Goal: Transaction & Acquisition: Purchase product/service

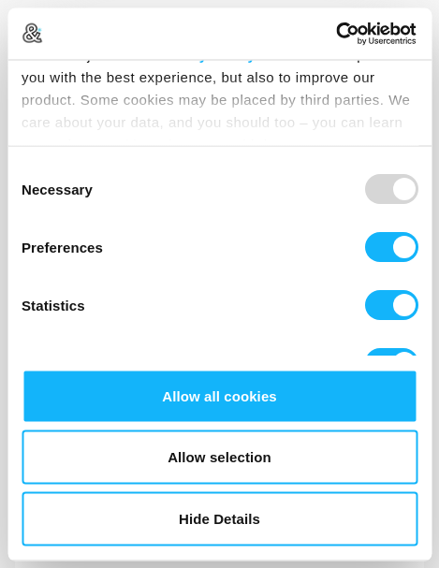
scroll to position [117, 0]
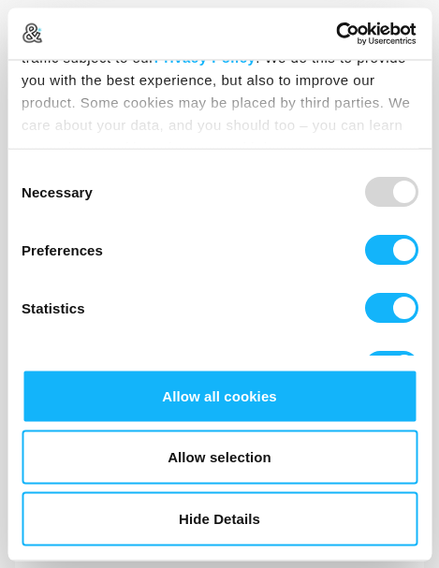
click at [386, 257] on input "Preferences" at bounding box center [390, 251] width 53 height 30
checkbox input "false"
click at [385, 313] on input "Statistics" at bounding box center [390, 309] width 53 height 30
checkbox input "false"
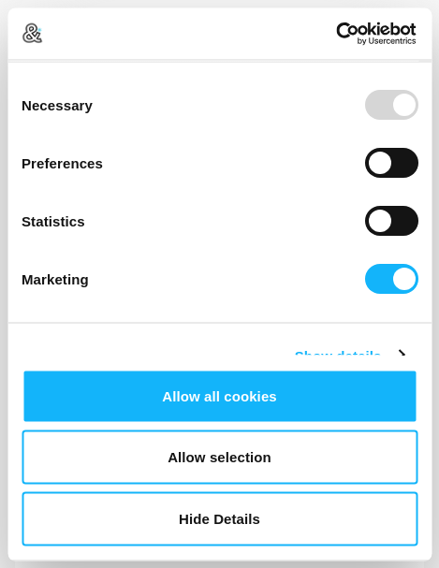
scroll to position [214, 0]
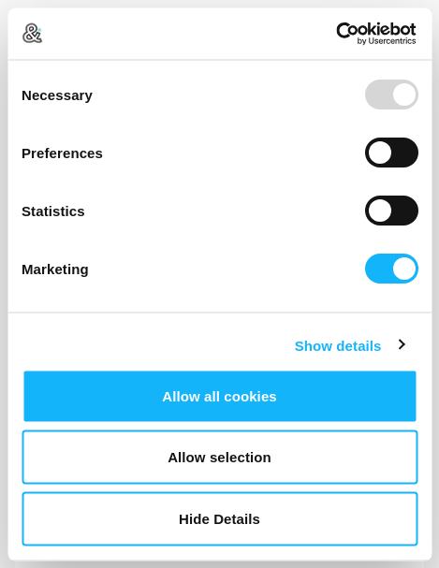
click at [401, 271] on input "Marketing" at bounding box center [390, 269] width 53 height 30
checkbox input "false"
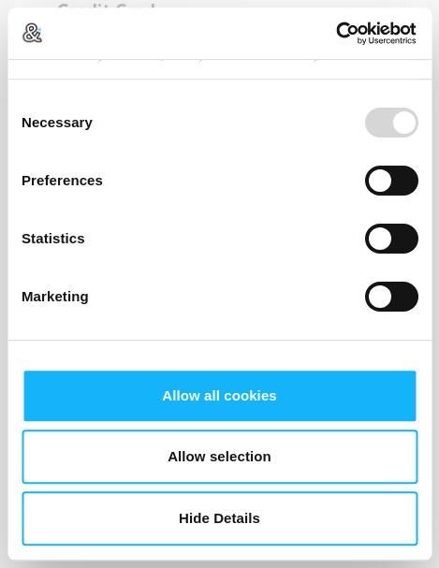
scroll to position [340, 0]
click at [256, 485] on button "Allow selection" at bounding box center [220, 457] width 396 height 54
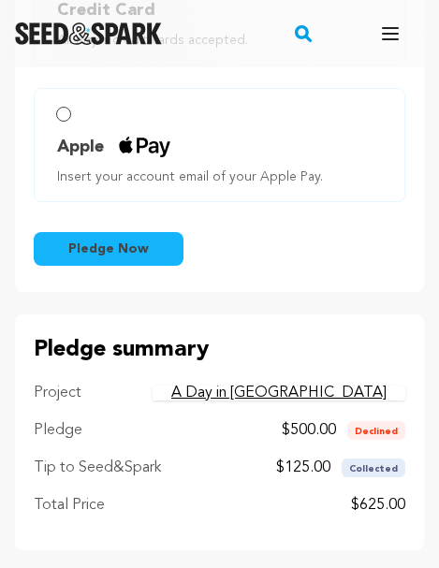
click at [369, 268] on div "Fix your payment! You made a pledge to A Day in [GEOGRAPHIC_DATA] on [DATE] but…" at bounding box center [219, 149] width 439 height 801
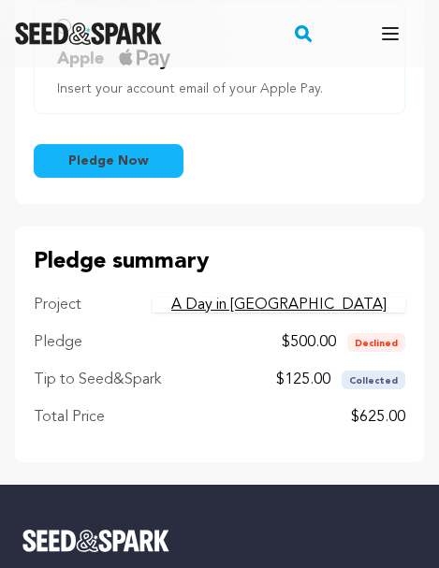
scroll to position [433, 0]
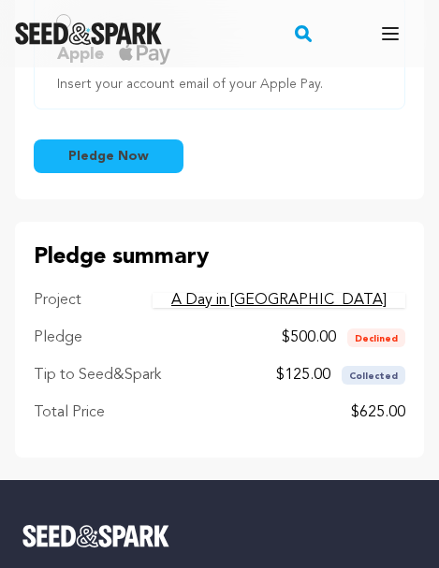
click at [153, 139] on button "Pledge Now" at bounding box center [109, 156] width 150 height 34
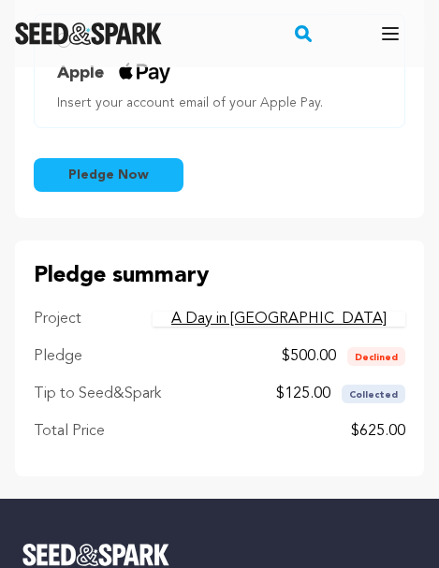
scroll to position [413, 0]
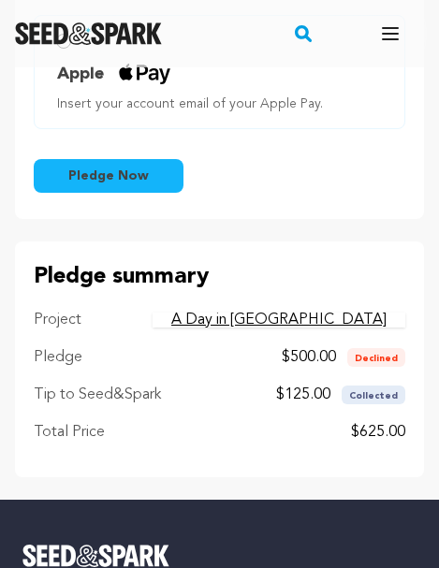
click at [132, 167] on span "Pledge Now" at bounding box center [108, 176] width 80 height 19
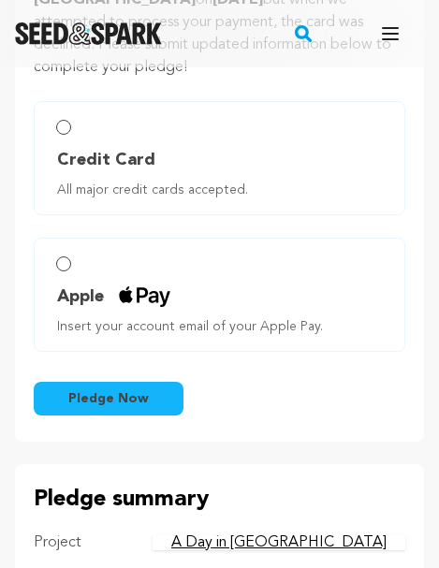
scroll to position [183, 0]
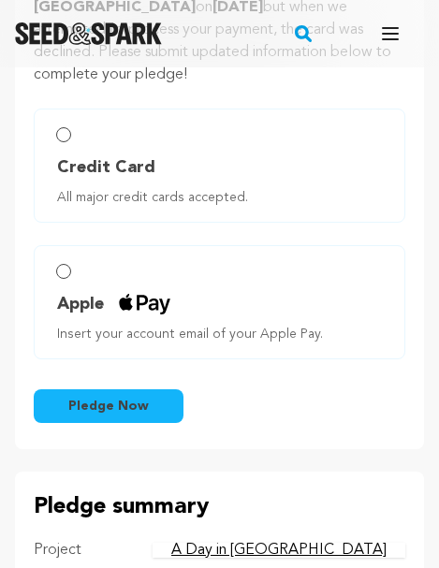
click at [63, 127] on input "Credit Card All major credit cards accepted." at bounding box center [63, 134] width 15 height 15
radio input "false"
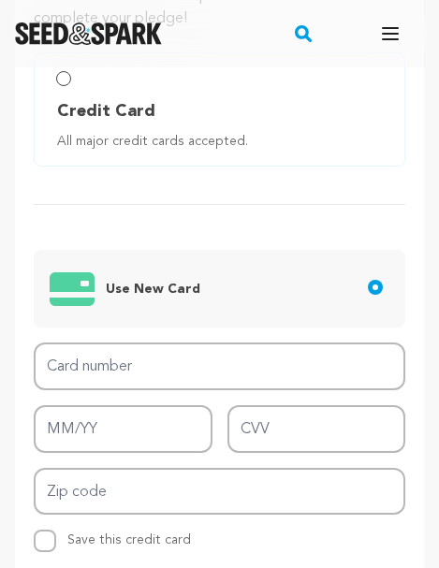
scroll to position [240, 0]
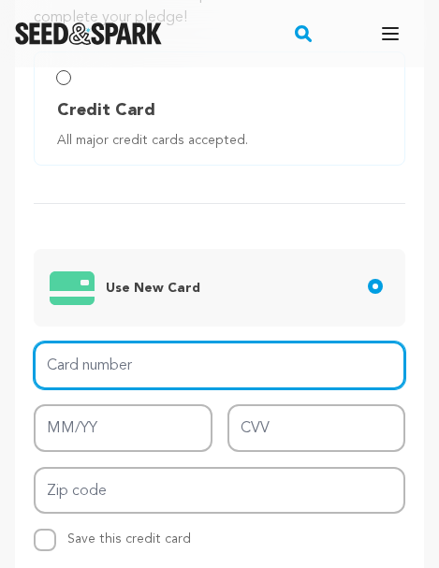
click at [219, 342] on input "Card number" at bounding box center [219, 365] width 371 height 48
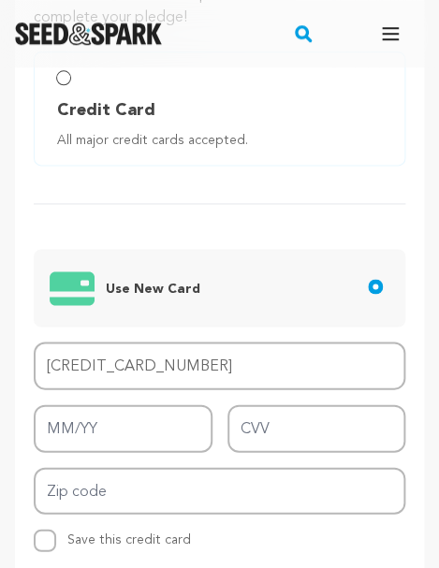
type input "[CREDIT_CARD_NUMBER]"
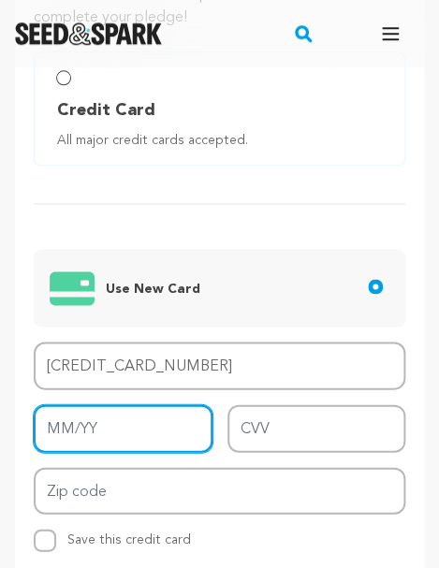
type input "01/27"
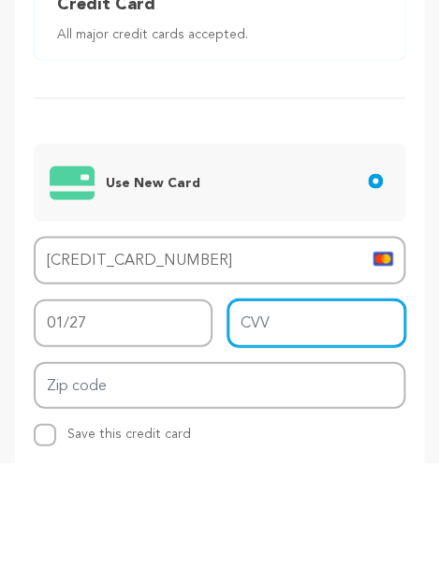
click at [292, 404] on input "CVV" at bounding box center [316, 428] width 179 height 48
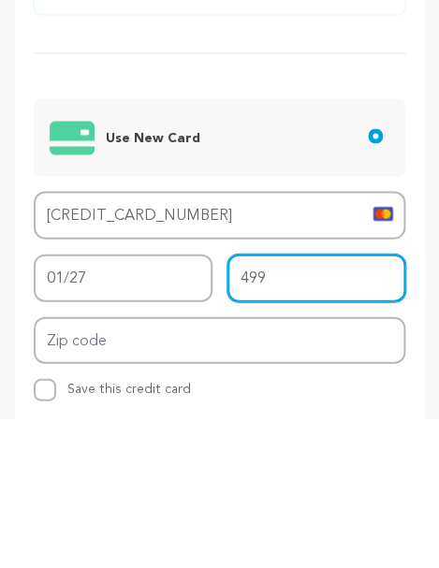
type input "499"
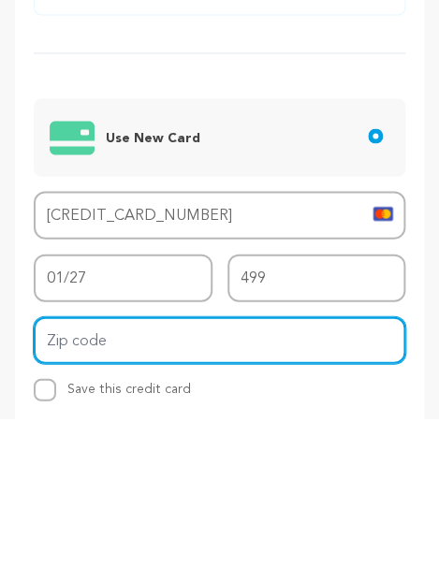
click at [299, 467] on input "Zip code" at bounding box center [219, 491] width 371 height 48
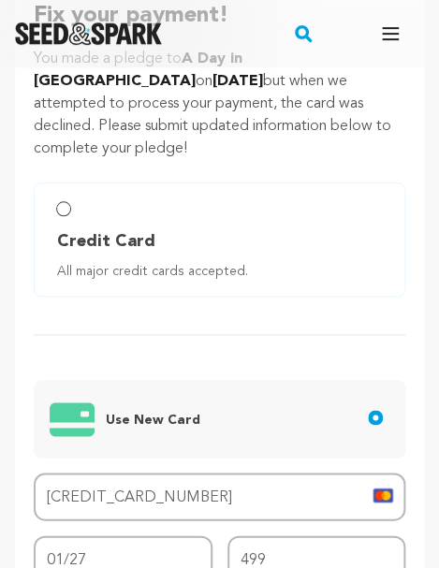
scroll to position [0, 0]
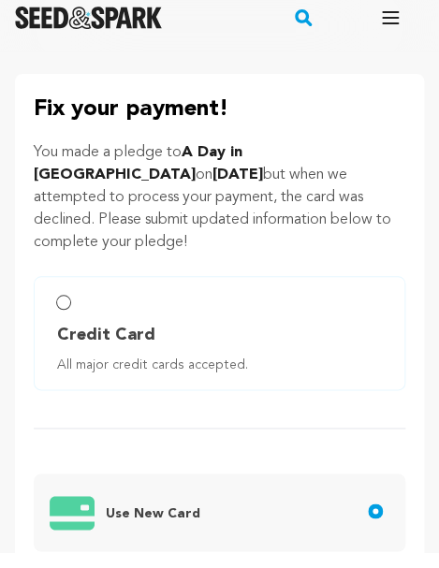
type input "11542*"
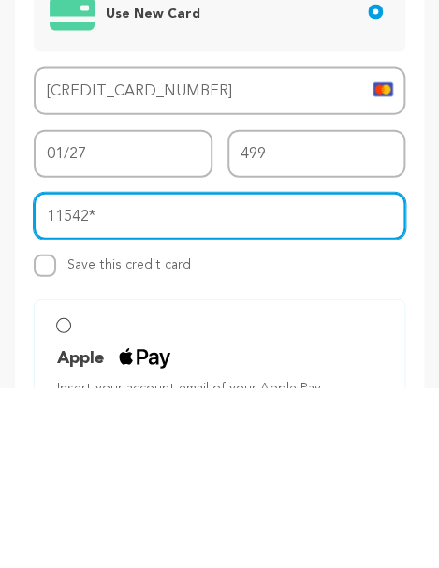
scroll to position [514, 0]
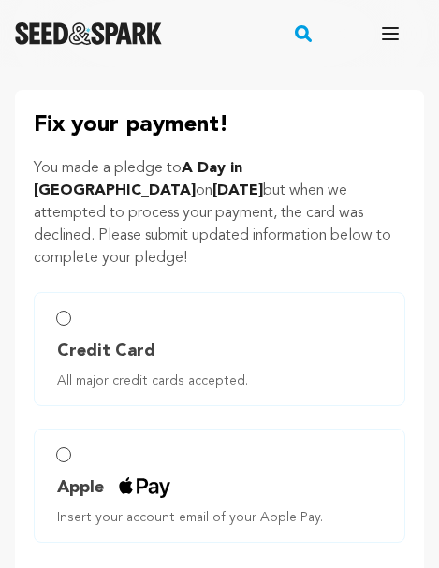
click at [68, 311] on input "Credit Card All major credit cards accepted." at bounding box center [63, 318] width 15 height 15
radio input "false"
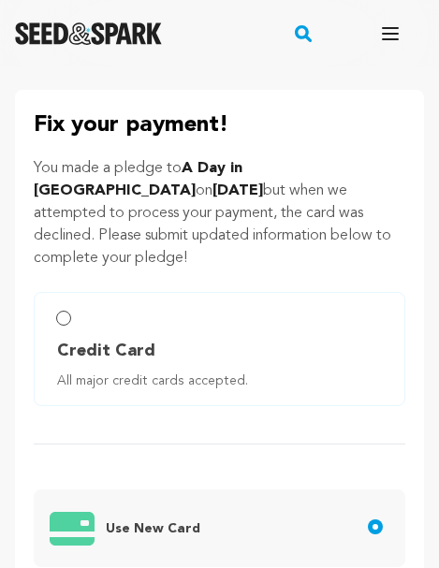
click at [62, 311] on input "Credit Card All major credit cards accepted." at bounding box center [63, 318] width 15 height 15
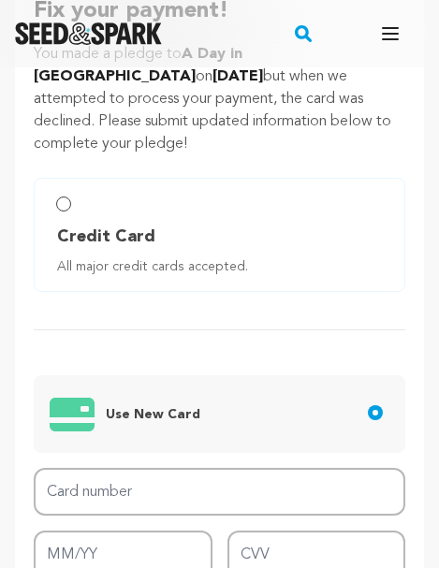
scroll to position [116, 0]
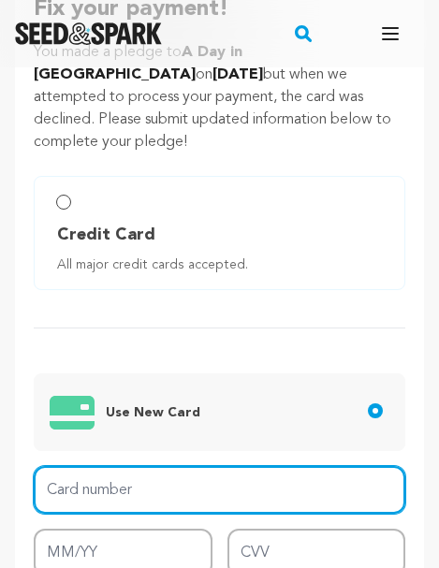
click at [170, 466] on input "Card number" at bounding box center [219, 490] width 371 height 48
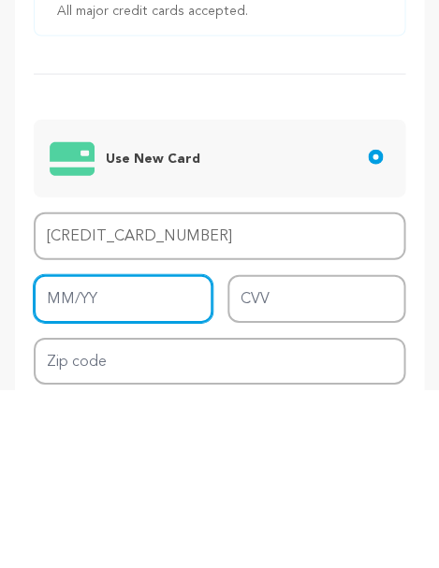
type input "[CREDIT_CARD_NUMBER]"
type input "01/27"
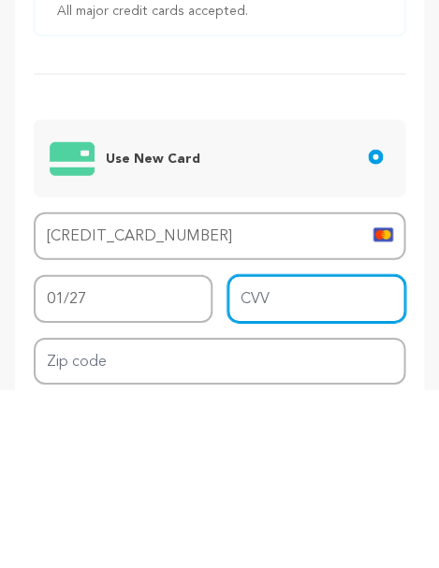
click at [289, 453] on input "CVV" at bounding box center [316, 477] width 179 height 48
type input "499"
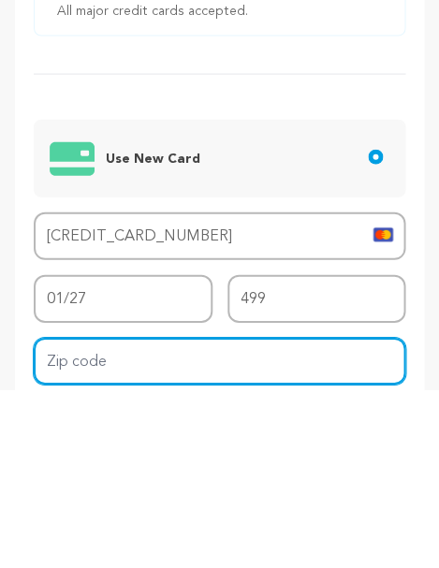
click at [165, 515] on input "Zip code" at bounding box center [219, 539] width 371 height 48
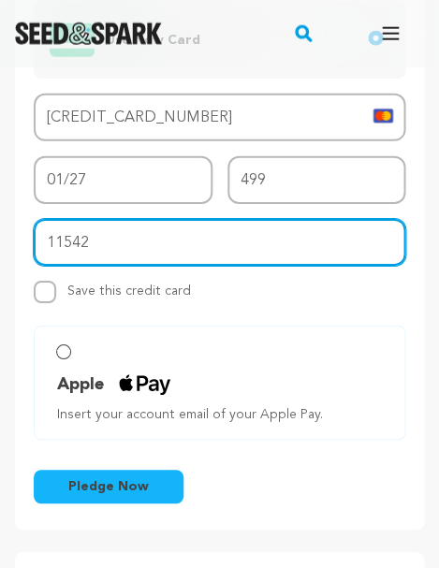
scroll to position [484, 0]
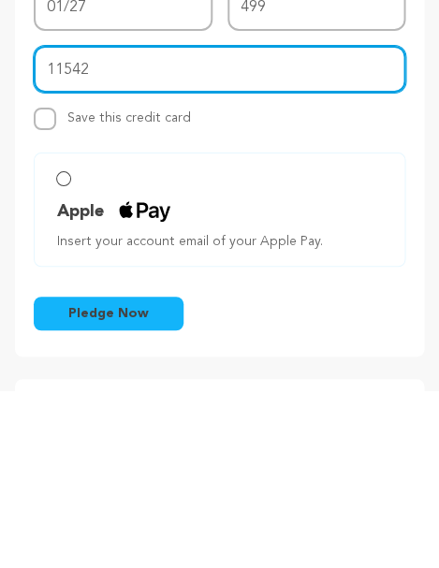
type input "11542"
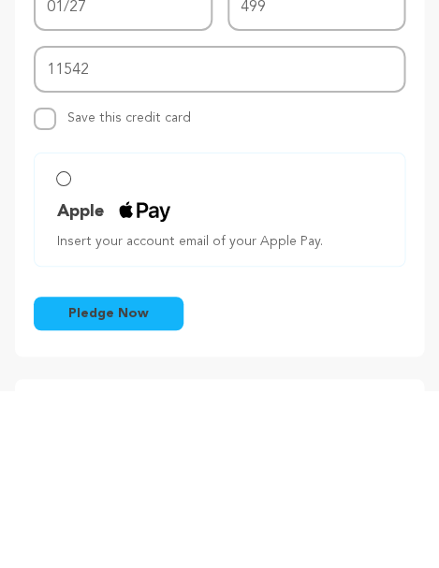
click at [141, 482] on span "Pledge Now" at bounding box center [108, 491] width 80 height 19
